Goal: Check status

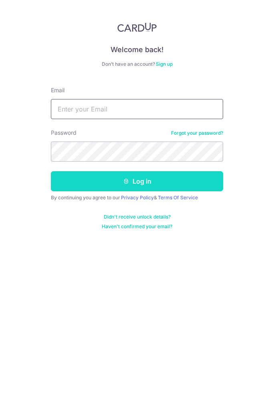
type input "[EMAIL_ADDRESS][DOMAIN_NAME]"
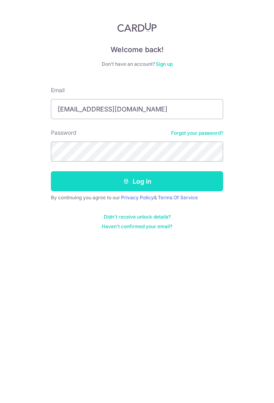
click at [141, 181] on button "Log in" at bounding box center [137, 181] width 172 height 20
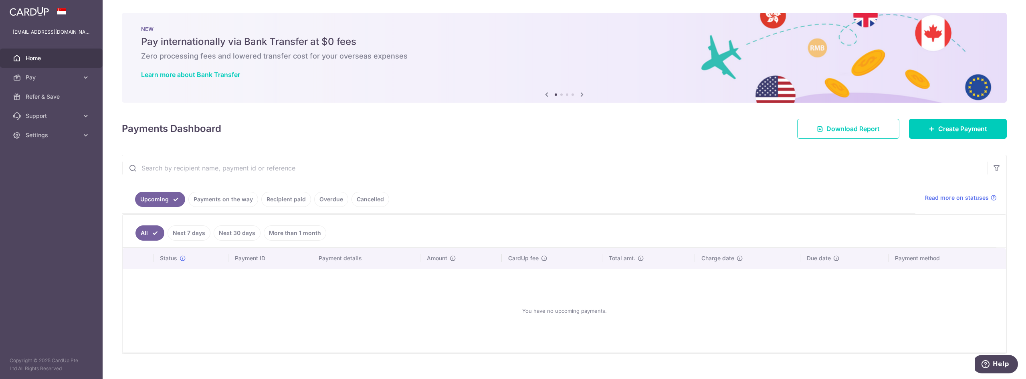
click at [227, 199] on link "Payments on the way" at bounding box center [223, 199] width 70 height 15
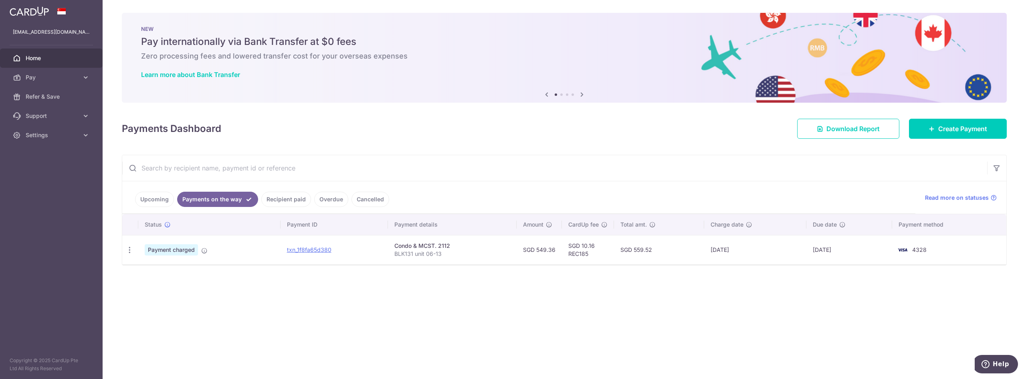
click at [274, 201] on link "Recipient paid" at bounding box center [286, 199] width 50 height 15
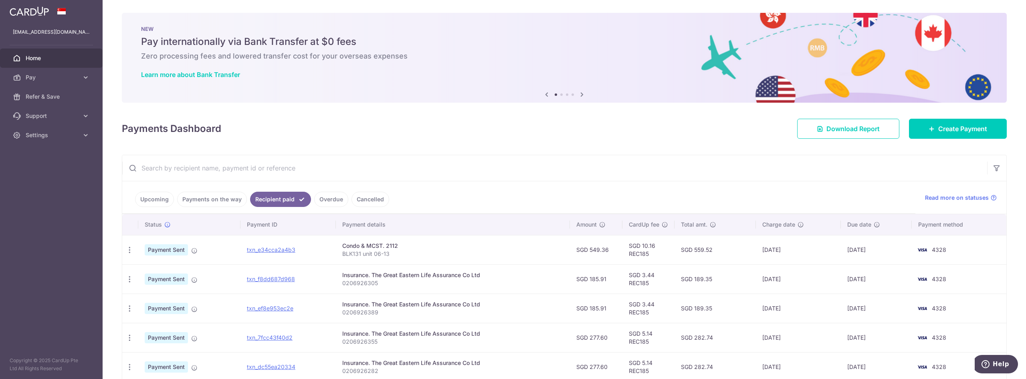
click at [224, 200] on link "Payments on the way" at bounding box center [212, 199] width 70 height 15
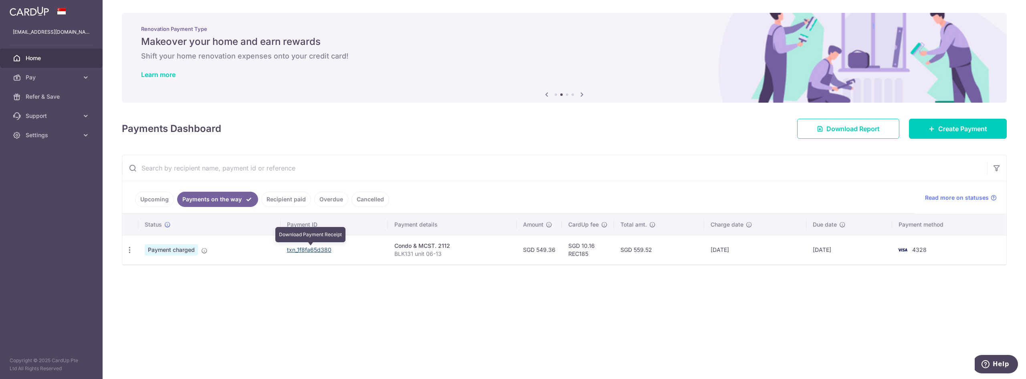
click at [274, 247] on link "txn_1f8fa65d380" at bounding box center [309, 249] width 44 height 7
